Goal: Task Accomplishment & Management: Use online tool/utility

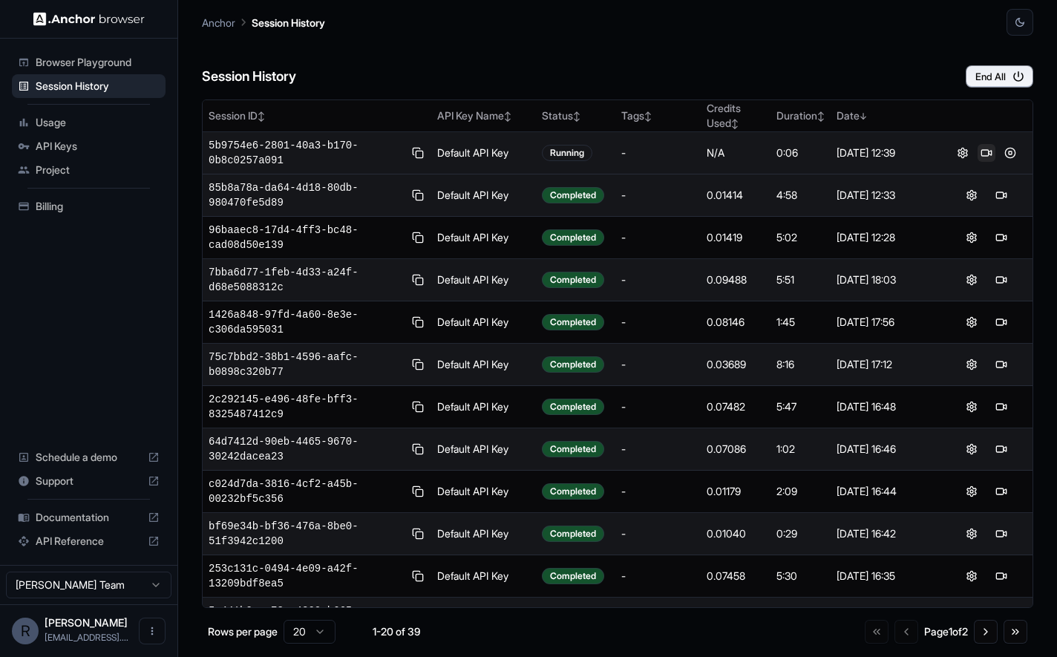
click at [979, 153] on button at bounding box center [986, 153] width 18 height 18
click at [996, 79] on button "End All" at bounding box center [1000, 76] width 68 height 22
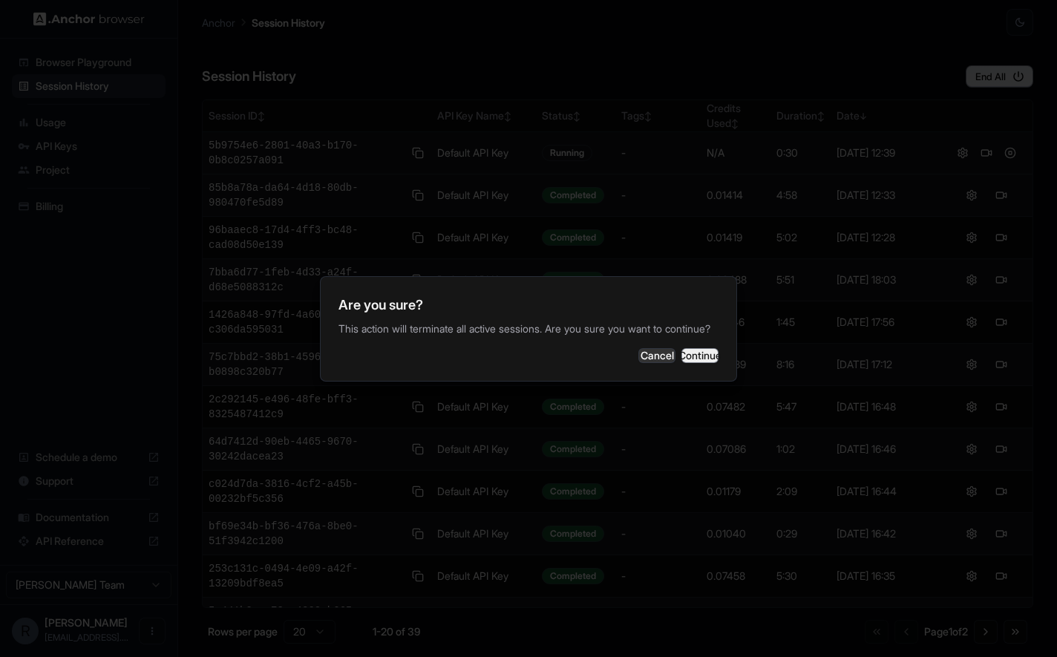
click at [697, 356] on button "Continue" at bounding box center [699, 355] width 37 height 15
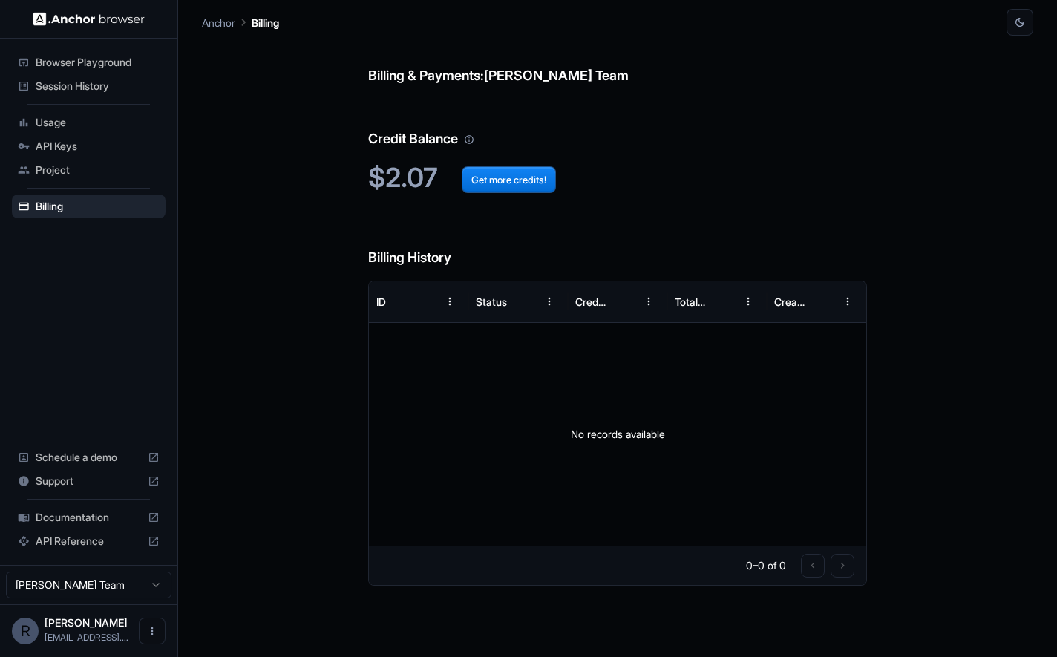
click at [103, 59] on span "Browser Playground" at bounding box center [98, 62] width 124 height 15
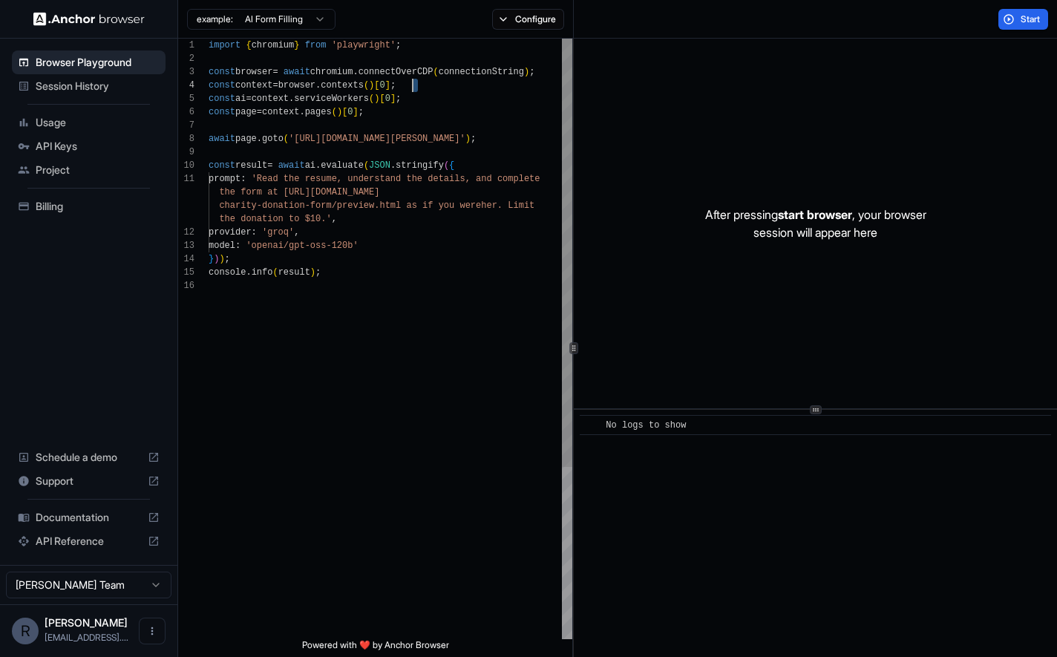
scroll to position [53, 0]
drag, startPoint x: 209, startPoint y: 99, endPoint x: 423, endPoint y: 100, distance: 214.5
click at [423, 100] on div "import { chromium } from 'playwright' ; const browser = await chromium . connec…" at bounding box center [391, 459] width 364 height 841
type textarea "**********"
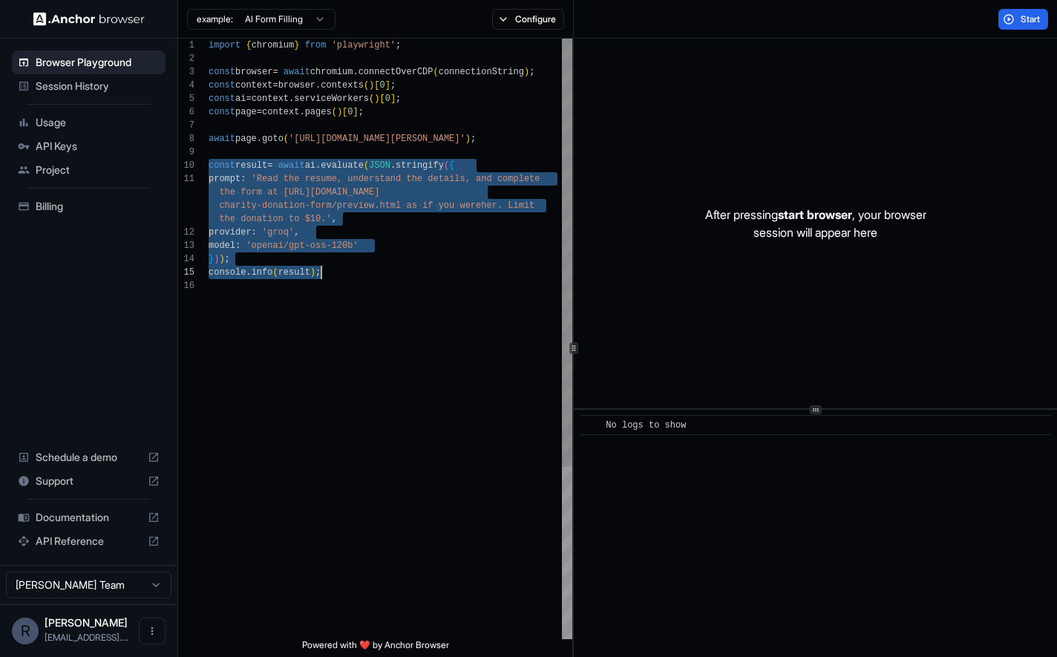
drag, startPoint x: 209, startPoint y: 166, endPoint x: 335, endPoint y: 269, distance: 163.1
click at [335, 269] on div "import { chromium } from 'playwright' ; const browser = await chromium . connec…" at bounding box center [391, 459] width 364 height 841
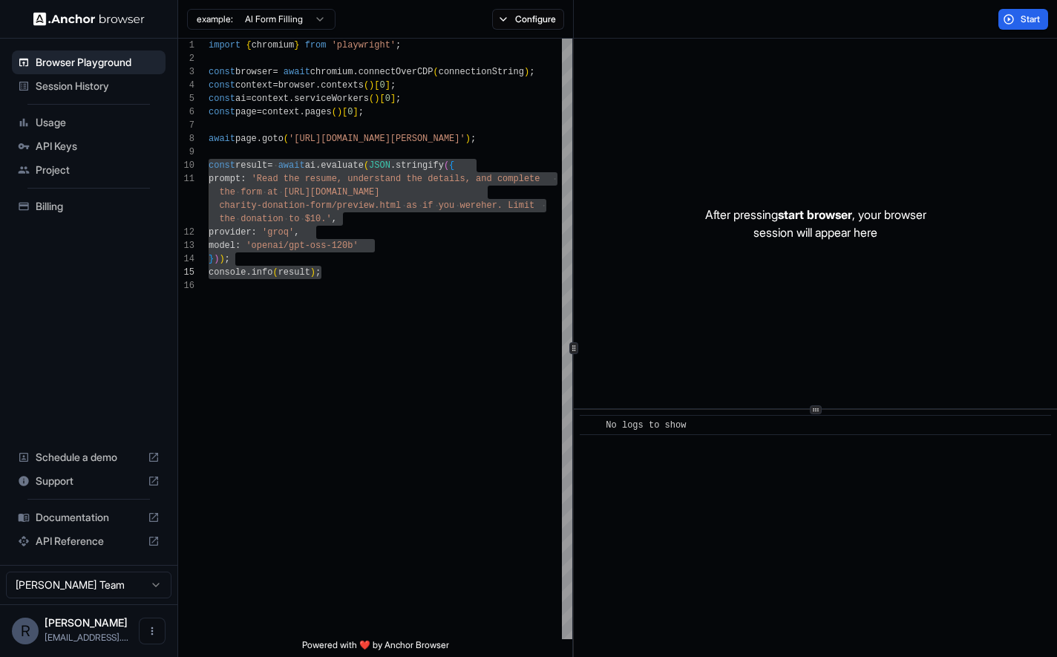
click at [72, 87] on span "Session History" at bounding box center [98, 86] width 124 height 15
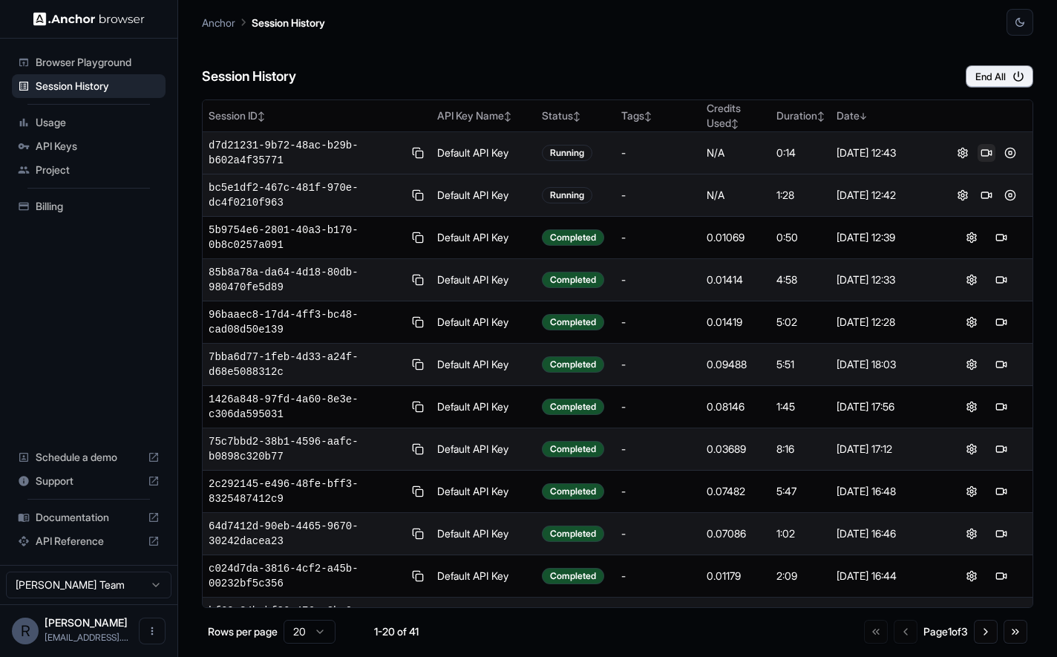
click at [982, 153] on button at bounding box center [986, 153] width 18 height 18
click at [979, 152] on button at bounding box center [986, 153] width 18 height 18
click at [999, 82] on button "End All" at bounding box center [1000, 76] width 68 height 22
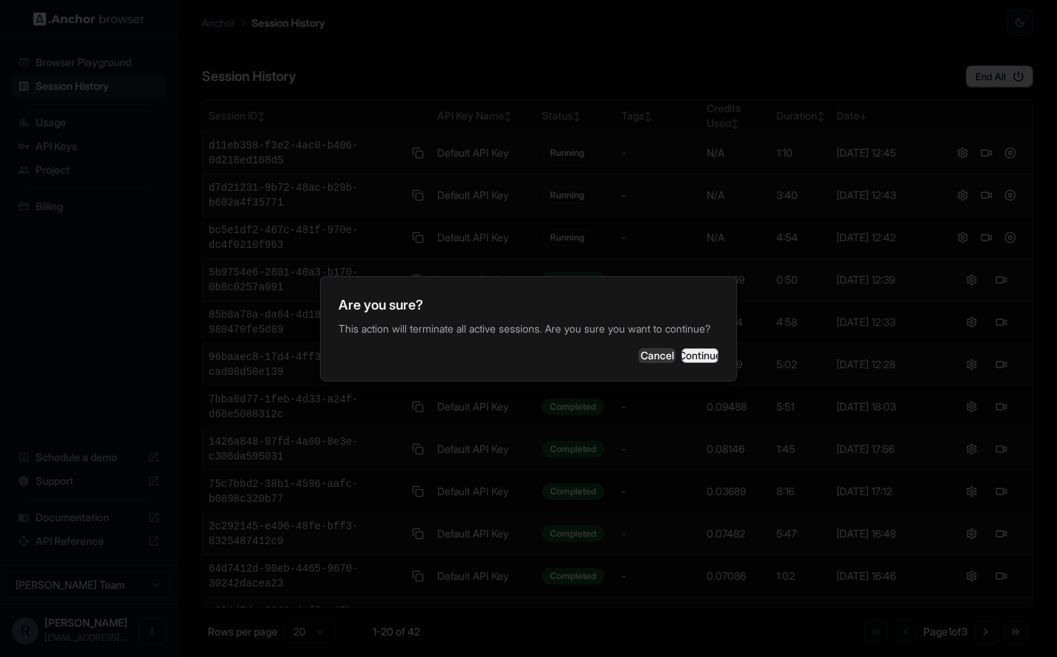
click at [697, 363] on button "Continue" at bounding box center [699, 355] width 37 height 15
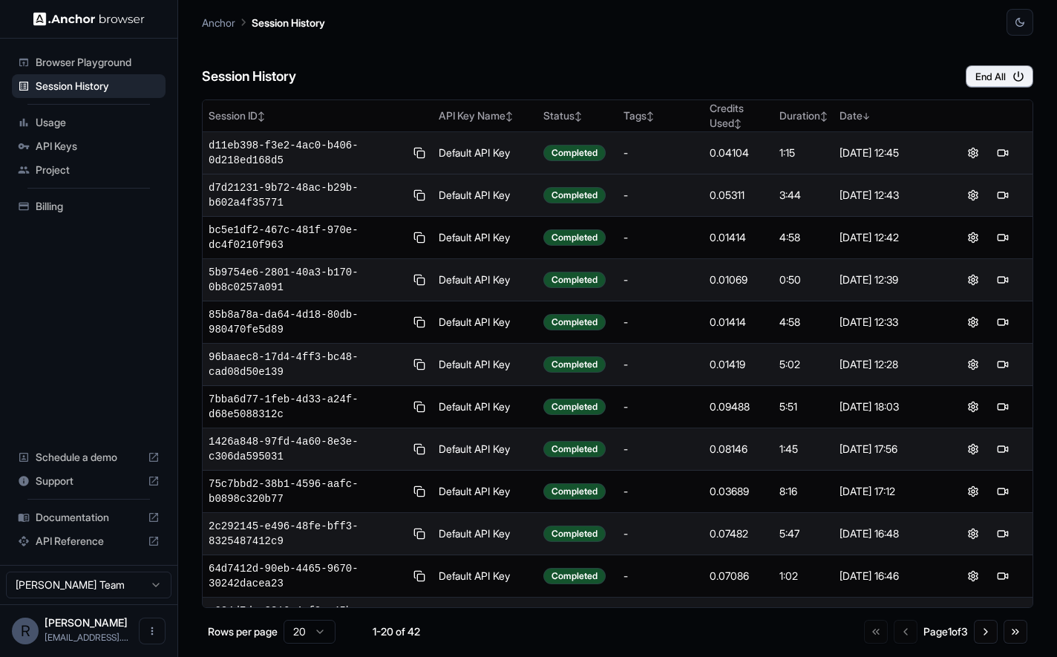
click at [485, 34] on div "Anchor Session History" at bounding box center [617, 18] width 831 height 36
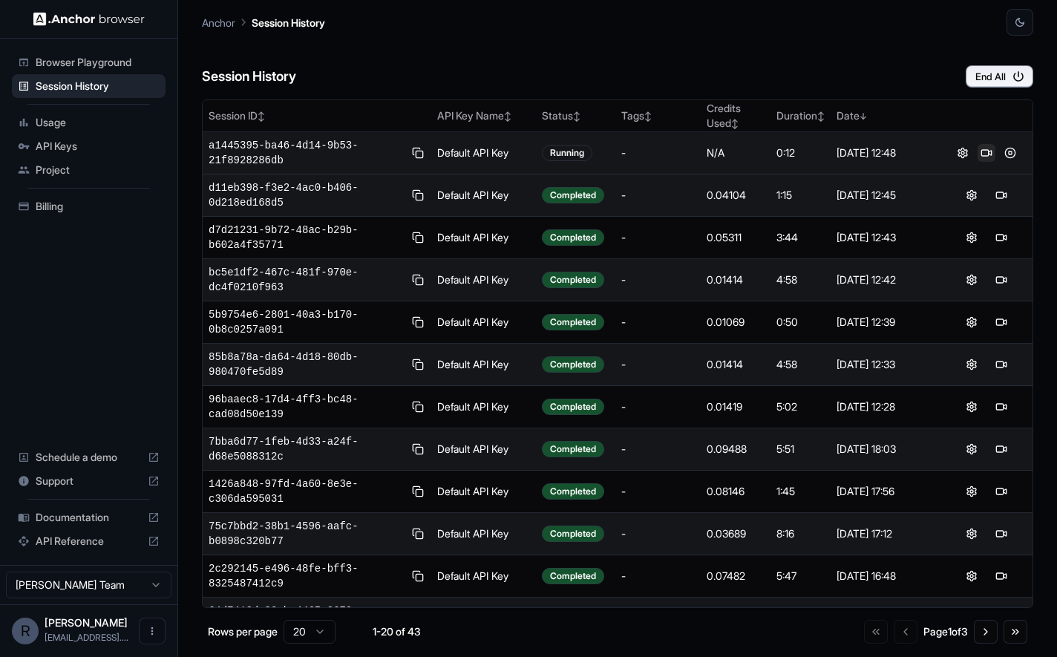
click at [980, 154] on button at bounding box center [986, 153] width 18 height 18
click at [1003, 154] on button at bounding box center [1010, 153] width 18 height 18
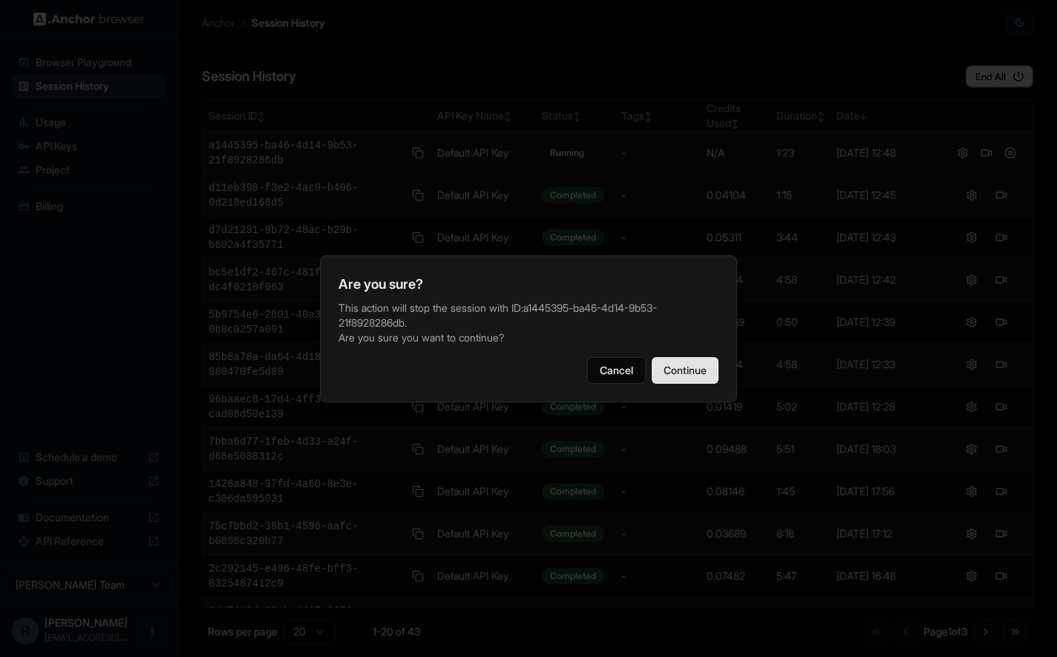
click at [689, 369] on button "Continue" at bounding box center [685, 370] width 67 height 27
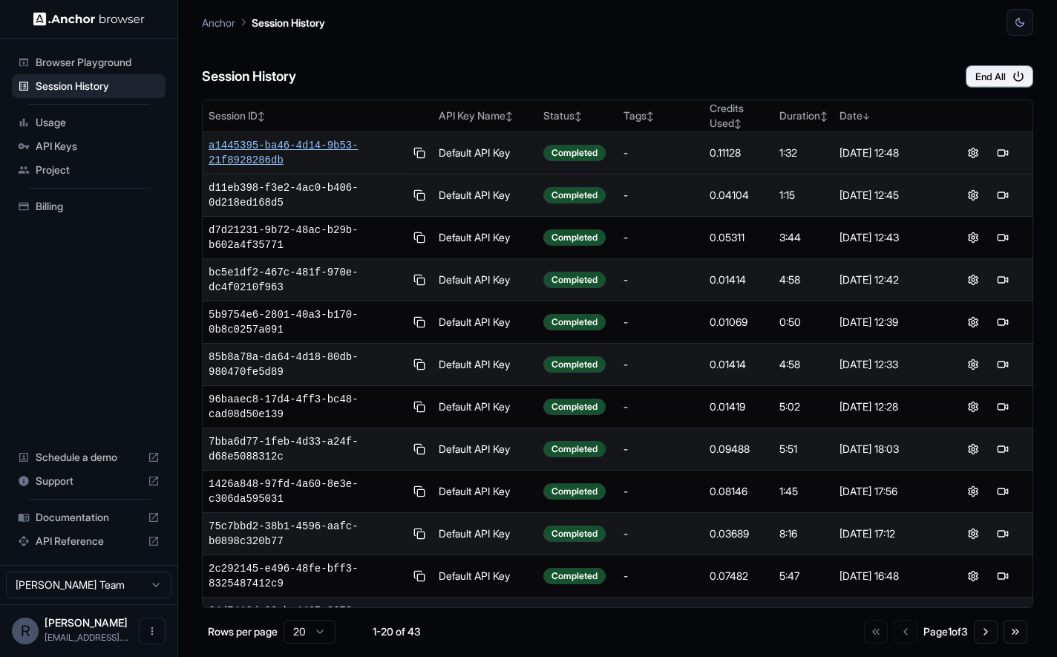
click at [307, 148] on span "a1445395-ba46-4d14-9b53-21f8928286db" at bounding box center [307, 153] width 197 height 30
